Goal: Task Accomplishment & Management: Manage account settings

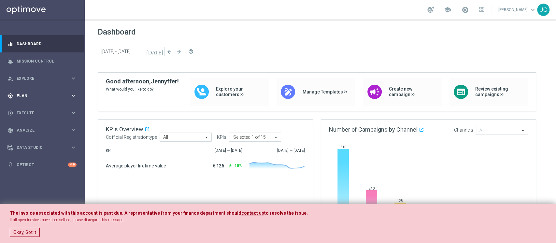
click at [32, 95] on span "Plan" at bounding box center [44, 96] width 54 height 4
click at [31, 110] on link "Target Groups" at bounding box center [42, 108] width 51 height 5
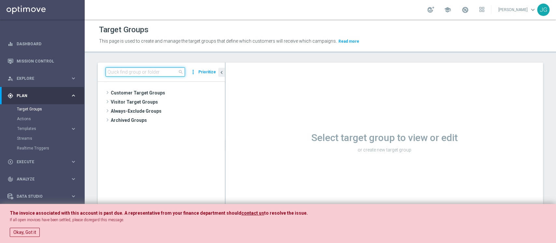
click at [161, 72] on input at bounding box center [144, 71] width 79 height 9
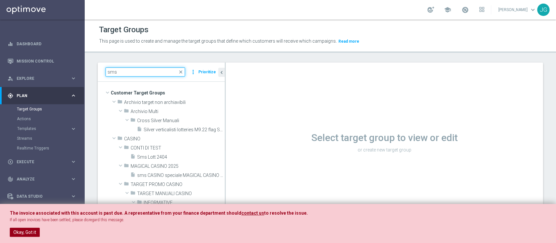
type input "sms"
click at [34, 230] on button "Okay, Got it" at bounding box center [25, 232] width 30 height 9
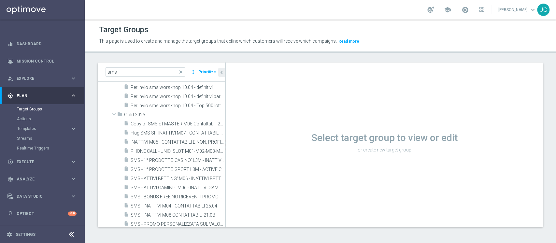
scroll to position [233, 0]
click at [153, 159] on span "SMS - 1° PRODOTTO CASINO' L3M - INATTIVI CASINO' M07 - CONTATTABILI E SMS 15.07" at bounding box center [170, 160] width 79 height 6
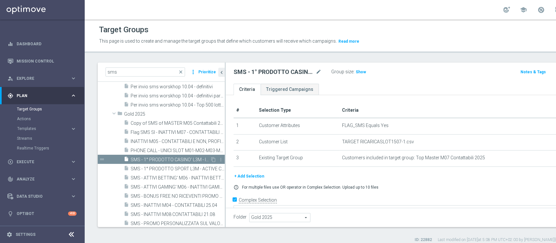
click at [151, 158] on span "SMS - 1° PRODOTTO CASINO' L3M - INATTIVI CASINO' M07 - CONTATTABILI E SMS 15.07" at bounding box center [170, 160] width 79 height 6
click at [211, 159] on icon "content_copy" at bounding box center [213, 159] width 5 height 5
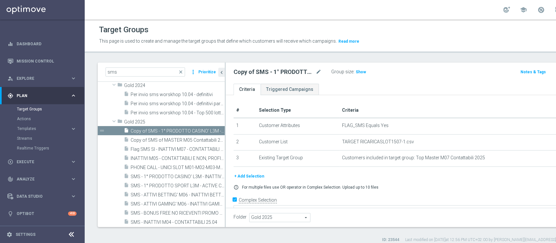
scroll to position [181, 0]
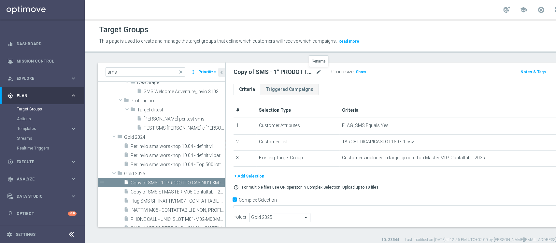
click at [319, 71] on icon "mode_edit" at bounding box center [318, 72] width 6 height 8
click at [268, 71] on input "Copy of SMS - 1° PRODOTTO CASINO' L3M - INATTIVI CASINO' M07 - CONTATTABILI E S…" at bounding box center [277, 72] width 88 height 9
click at [319, 71] on input "Copy of SMS - 1° PRODOTTO CASINO' L3M - INATTIVI CASINO' M07 - CONTATTABILI E S…" at bounding box center [277, 72] width 88 height 9
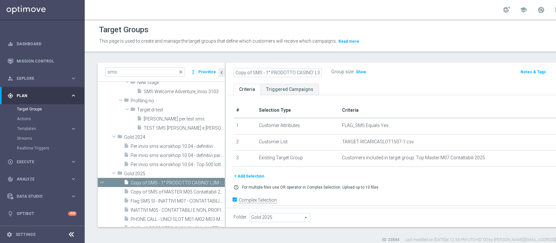
drag, startPoint x: 258, startPoint y: 70, endPoint x: 177, endPoint y: 71, distance: 81.1
click at [177, 71] on as-split "sms close more_vert Prioritize Customer Target Groups library_add create_new_fo…" at bounding box center [358, 145] width 521 height 164
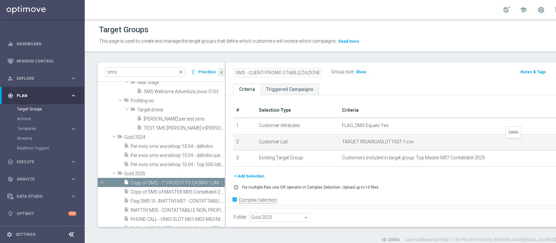
type input "SMS - CLIENTI PROMO STABILIZZAZIONE - CONTATTABILI E SMS 29.08"
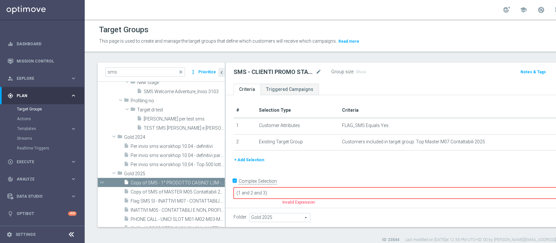
click at [255, 161] on button "+ Add Selection" at bounding box center [248, 159] width 31 height 7
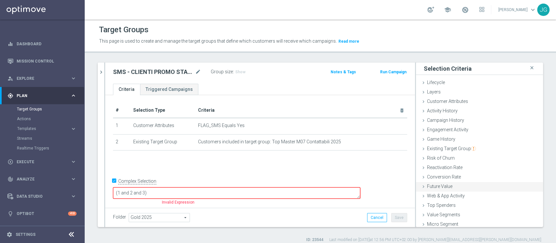
scroll to position [12, 0]
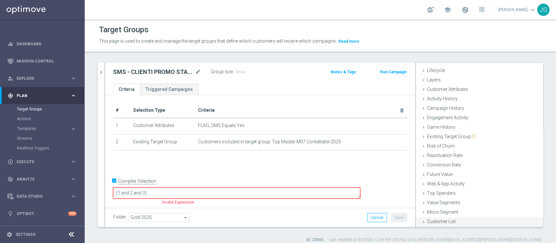
click at [427, 221] on span "Customer List" at bounding box center [441, 221] width 29 height 5
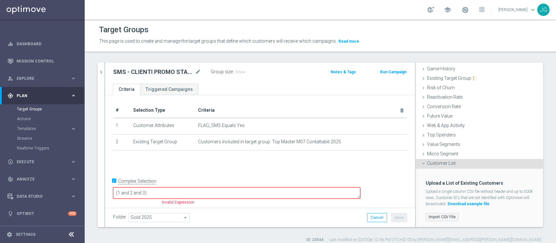
click at [441, 216] on label "Import CSV File" at bounding box center [441, 217] width 33 height 8
click at [0, 0] on input "Import CSV File" at bounding box center [0, 0] width 0 height 0
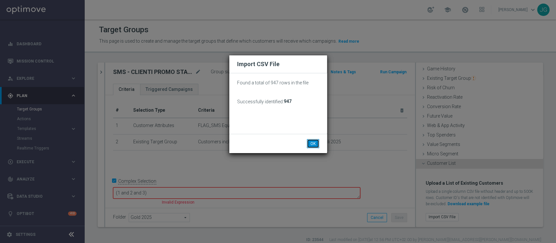
click at [309, 140] on button "OK" at bounding box center [313, 143] width 12 height 9
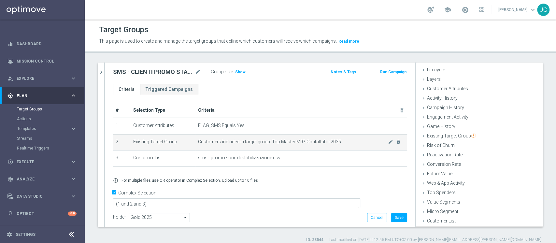
scroll to position [12, 0]
click at [388, 143] on icon "mode_edit" at bounding box center [390, 141] width 5 height 5
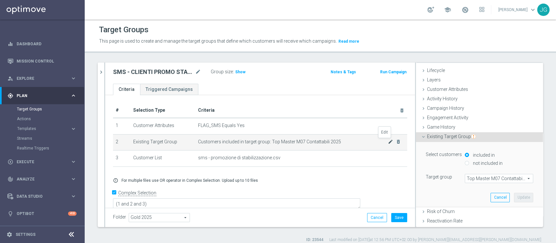
scroll to position [70, 0]
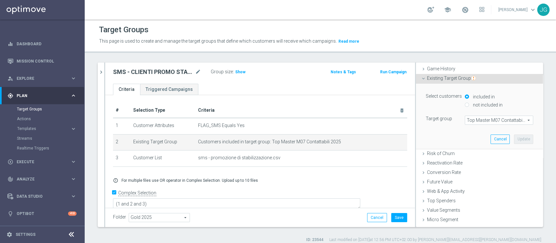
click at [481, 119] on span "Top Master M07 Contattabili 2025" at bounding box center [499, 120] width 68 height 8
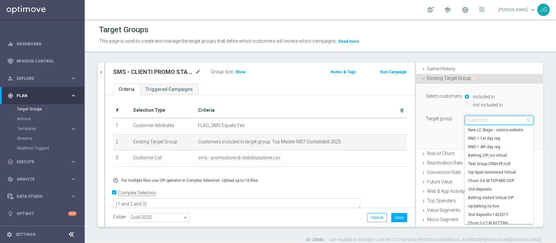
click at [481, 119] on input "search" at bounding box center [499, 120] width 68 height 9
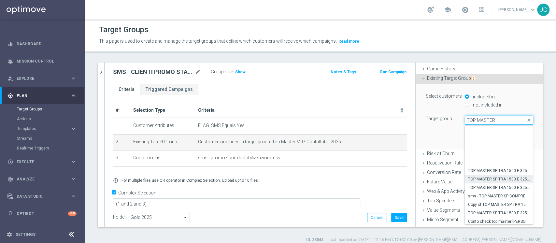
scroll to position [69, 0]
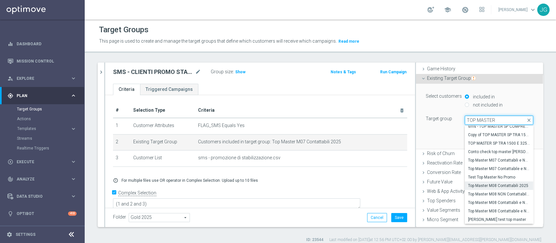
type input "TOP MASTER"
click at [489, 184] on span "Top Master M08 Contattabili 2025" at bounding box center [499, 185] width 62 height 5
type input "Top Master M08 Contattabili 2025"
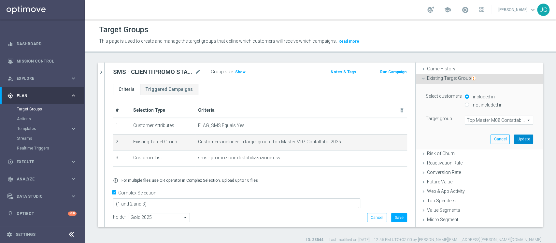
click at [514, 135] on button "Update" at bounding box center [523, 138] width 19 height 9
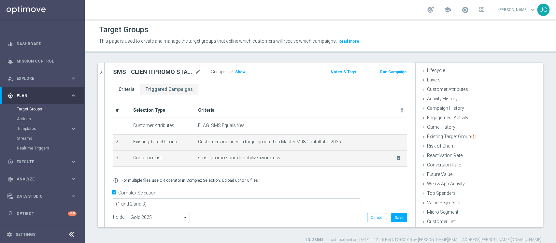
scroll to position [12, 0]
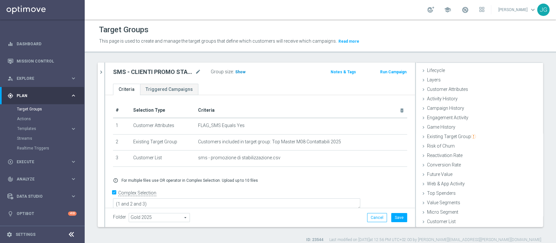
click at [238, 70] on span "Show" at bounding box center [240, 72] width 10 height 5
click at [392, 219] on button "Save" at bounding box center [399, 217] width 16 height 9
click at [238, 71] on span "763" at bounding box center [239, 73] width 8 height 6
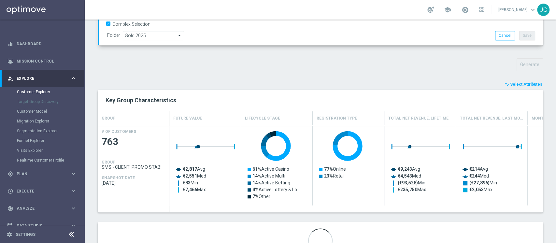
scroll to position [210, 0]
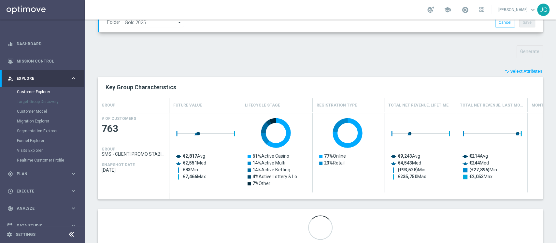
click at [520, 73] on span "Select Attributes" at bounding box center [526, 71] width 32 height 5
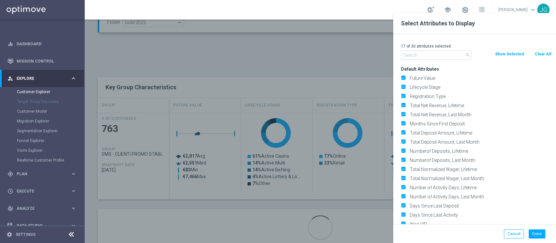
click at [539, 56] on button "Clear All" at bounding box center [542, 53] width 17 height 7
checkbox input "false"
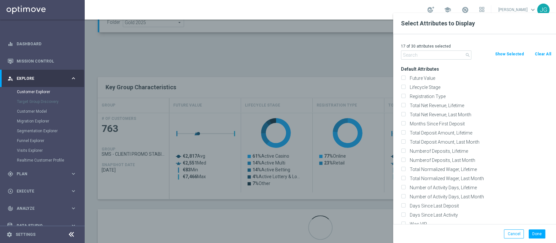
checkbox input "false"
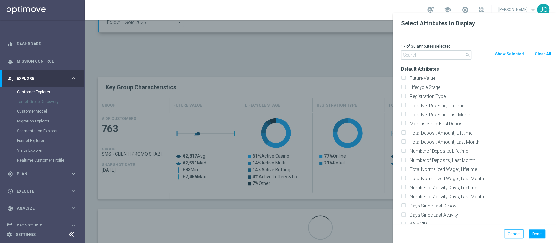
checkbox input "false"
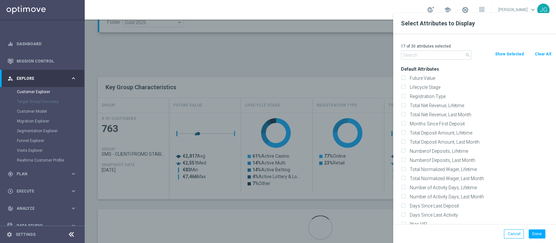
checkbox input "false"
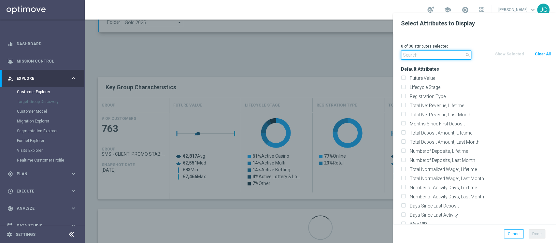
click at [417, 53] on input "text" at bounding box center [436, 54] width 70 height 9
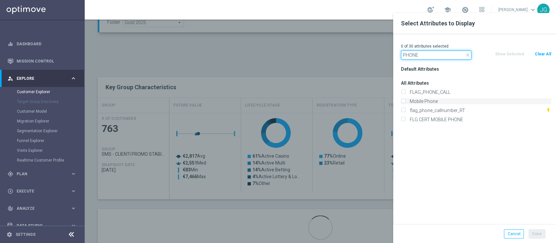
type input "PHONE"
click at [404, 100] on input "Mobile Phone" at bounding box center [403, 102] width 4 height 4
checkbox input "true"
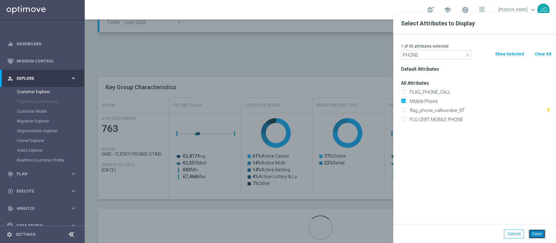
click at [536, 232] on button "Done" at bounding box center [536, 233] width 17 height 9
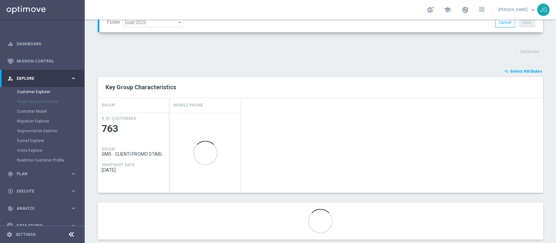
scroll to position [222, 0]
